Goal: Find specific page/section: Find specific page/section

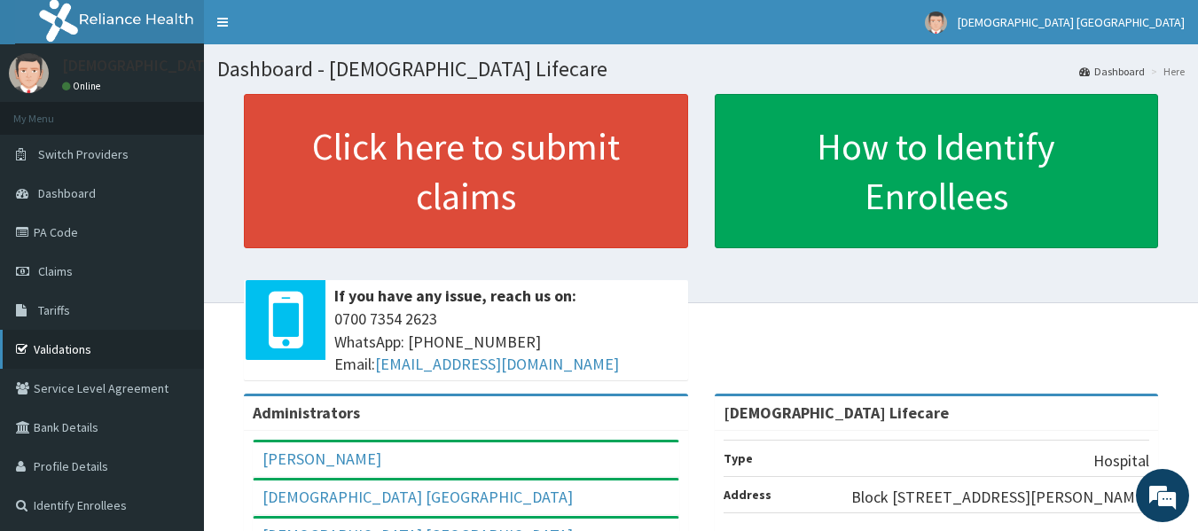
click at [76, 349] on link "Validations" at bounding box center [102, 349] width 204 height 39
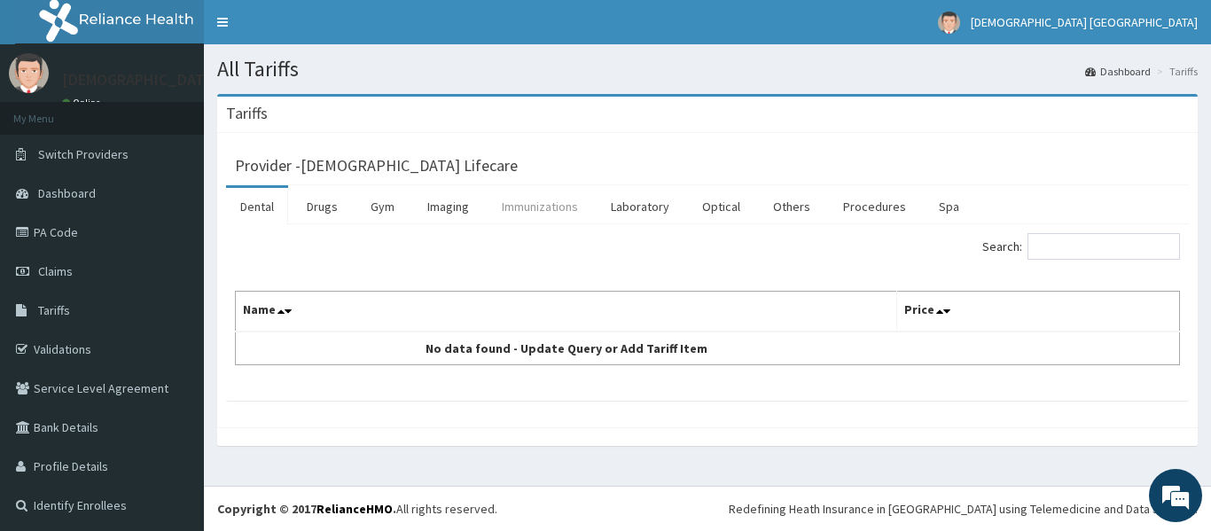
click at [542, 212] on link "Immunizations" at bounding box center [540, 206] width 105 height 37
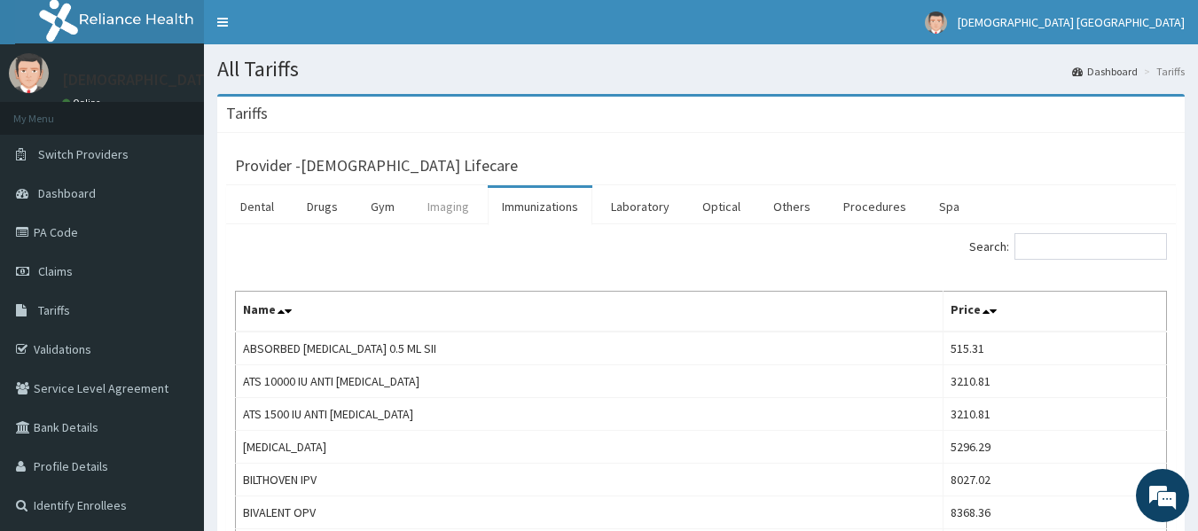
click at [444, 213] on link "Imaging" at bounding box center [448, 206] width 70 height 37
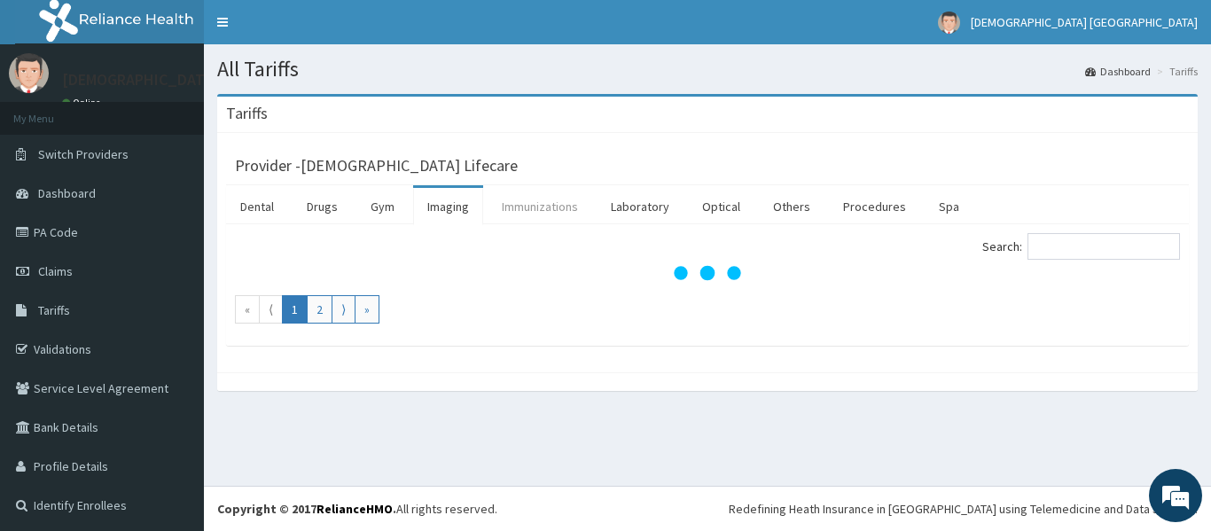
click at [554, 212] on link "Immunizations" at bounding box center [540, 206] width 105 height 37
click at [649, 200] on link "Laboratory" at bounding box center [640, 206] width 87 height 37
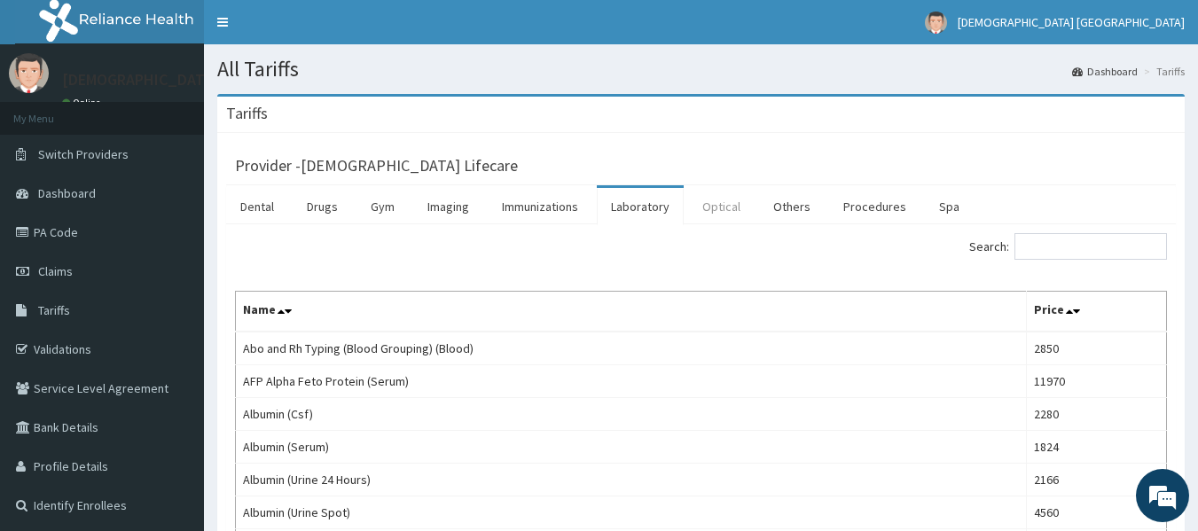
click at [715, 212] on link "Optical" at bounding box center [721, 206] width 66 height 37
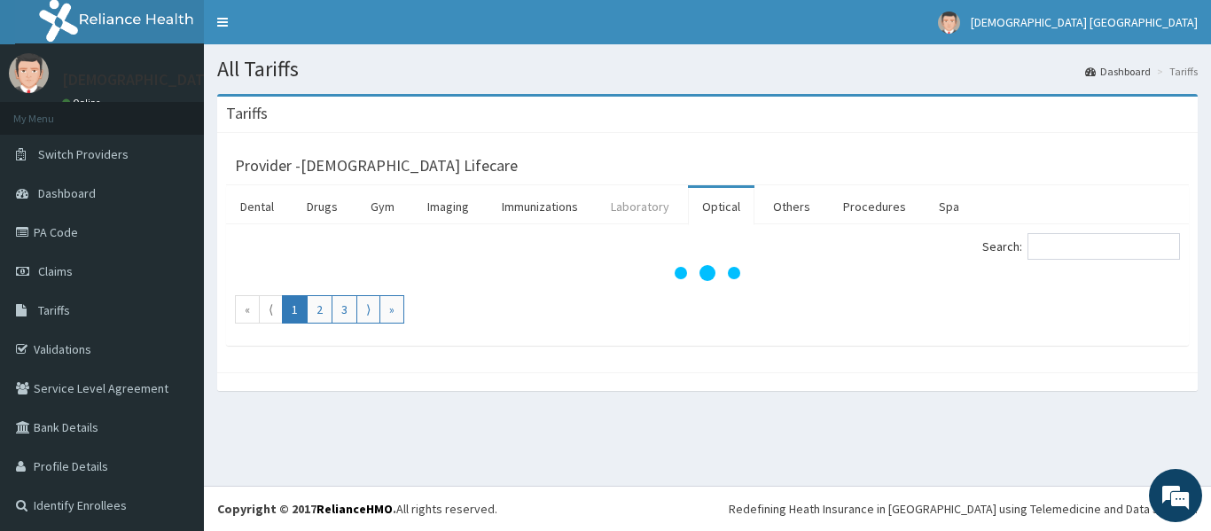
click at [642, 207] on link "Laboratory" at bounding box center [640, 206] width 87 height 37
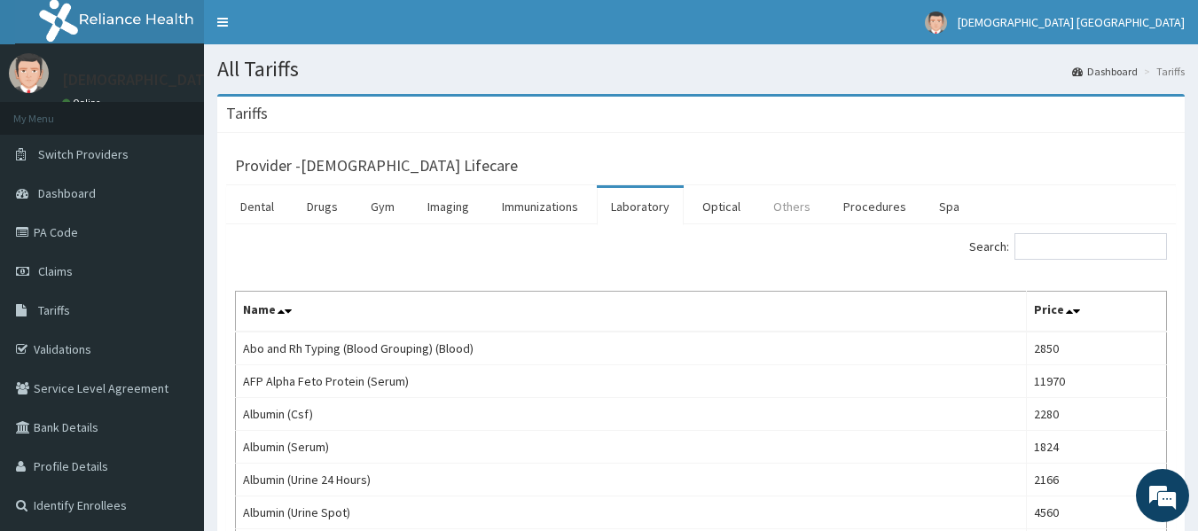
click at [778, 207] on link "Others" at bounding box center [792, 206] width 66 height 37
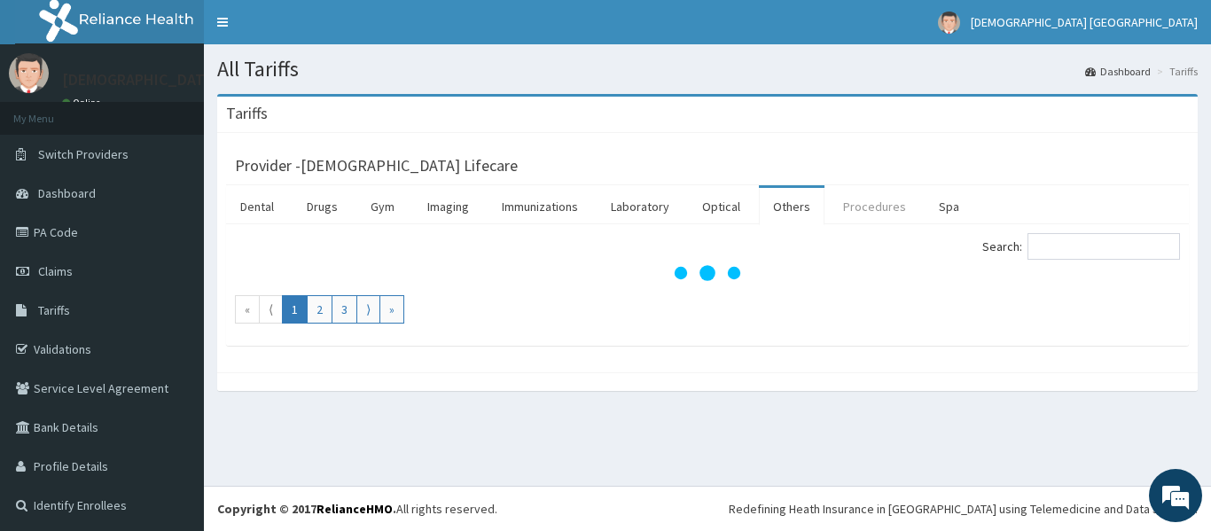
click at [881, 213] on link "Procedures" at bounding box center [874, 206] width 91 height 37
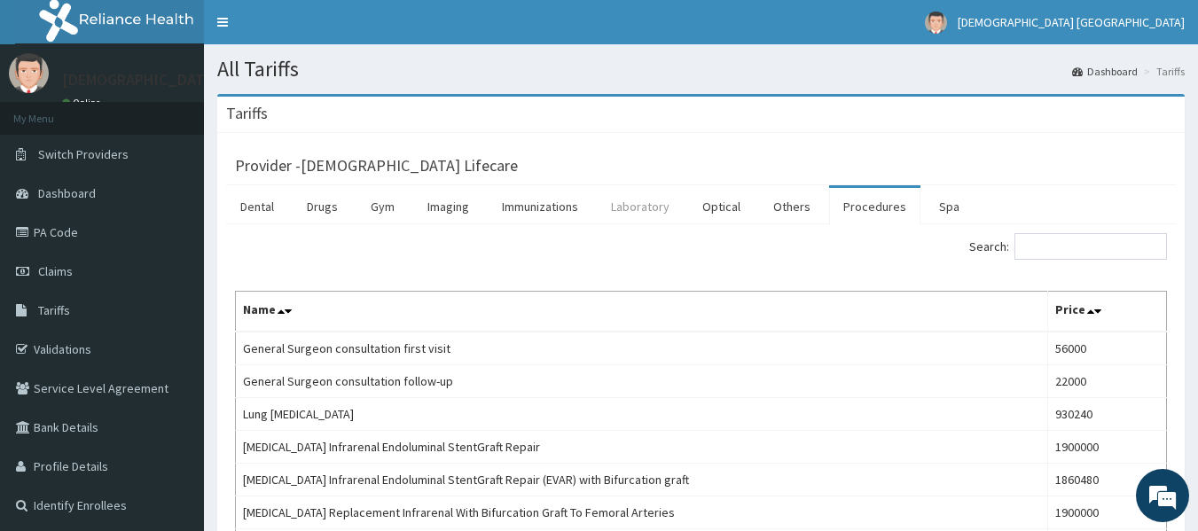
click at [644, 215] on link "Laboratory" at bounding box center [640, 206] width 87 height 37
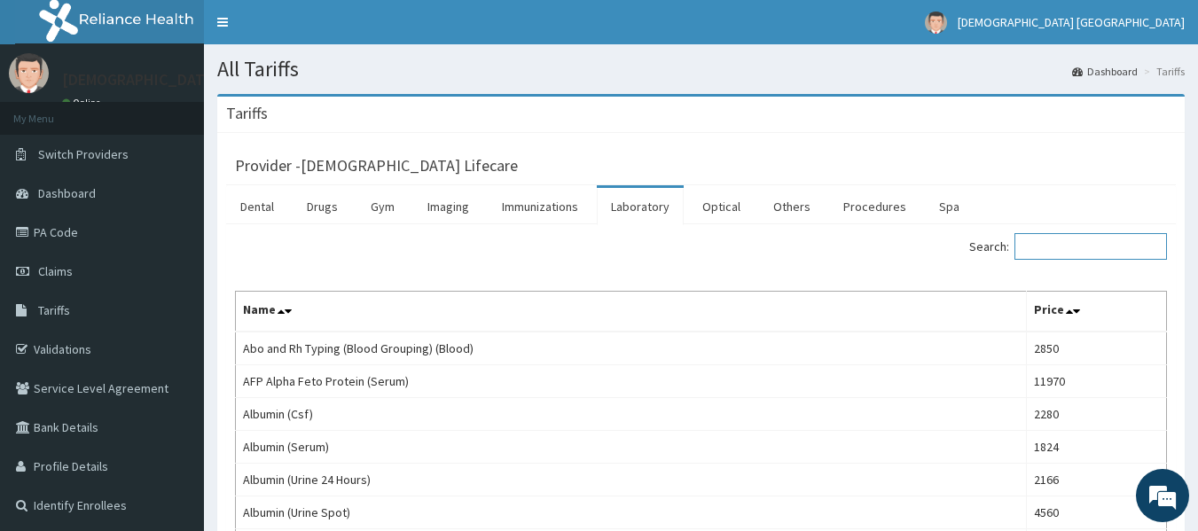
click at [1052, 256] on input "Search:" at bounding box center [1090, 246] width 152 height 27
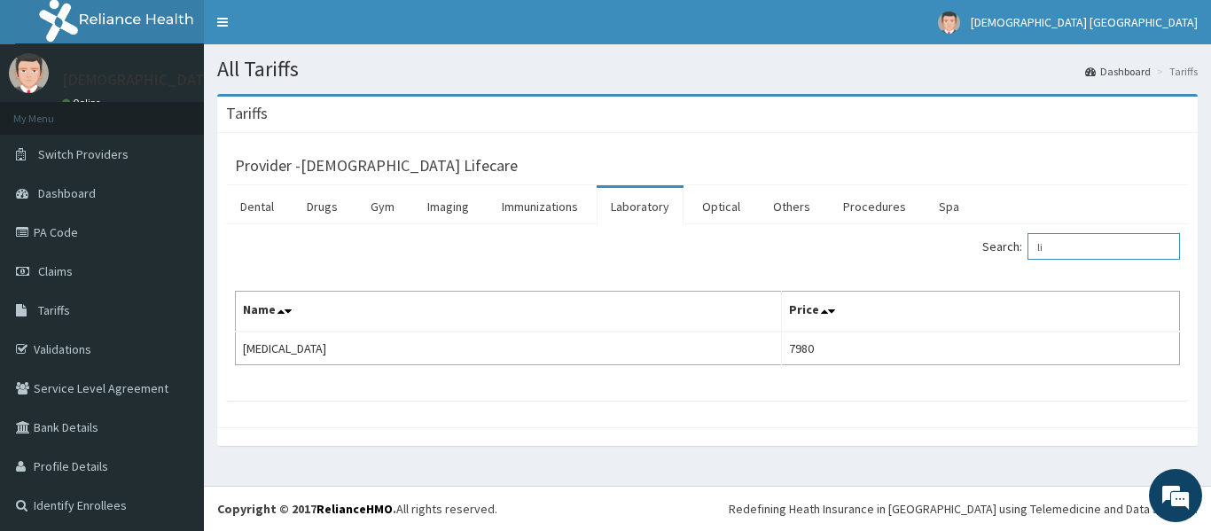
type input "l"
type input "k"
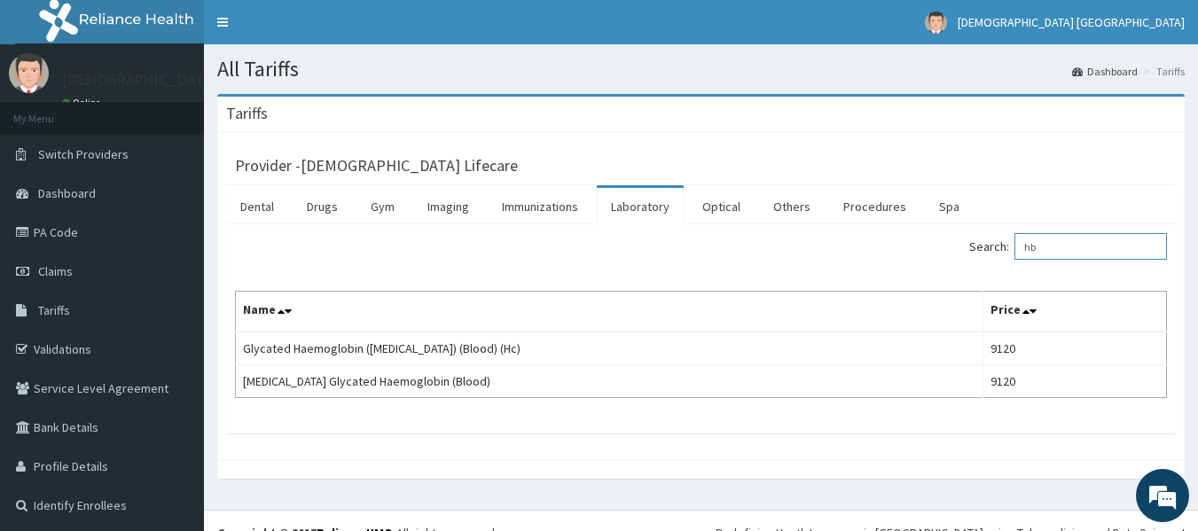
type input "h"
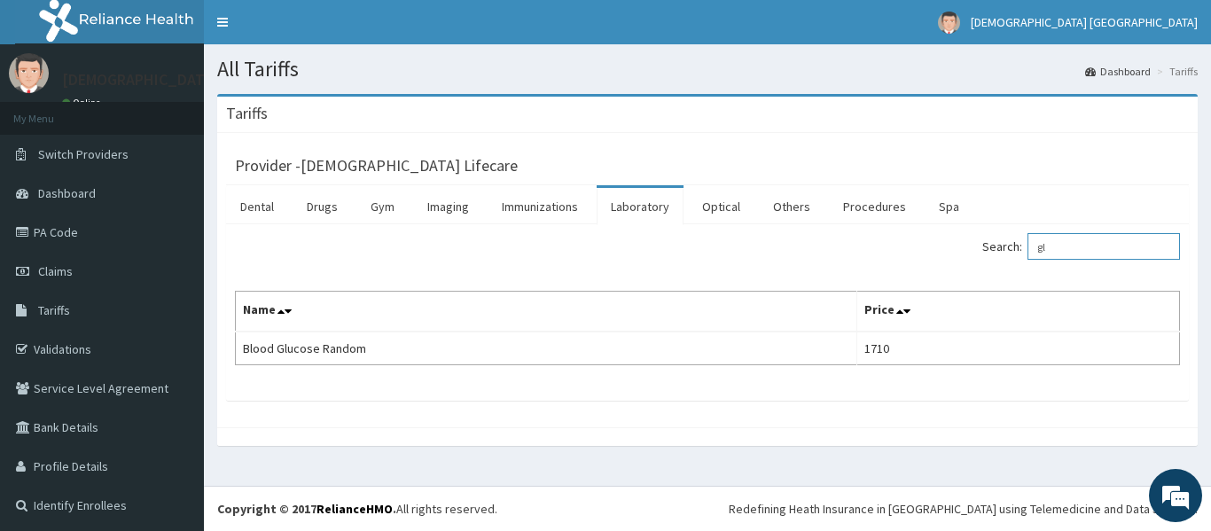
type input "g"
type input "c"
type input "l"
type input "urinalysis"
click at [75, 230] on link "PA Code" at bounding box center [102, 232] width 204 height 39
